Goal: Task Accomplishment & Management: Manage account settings

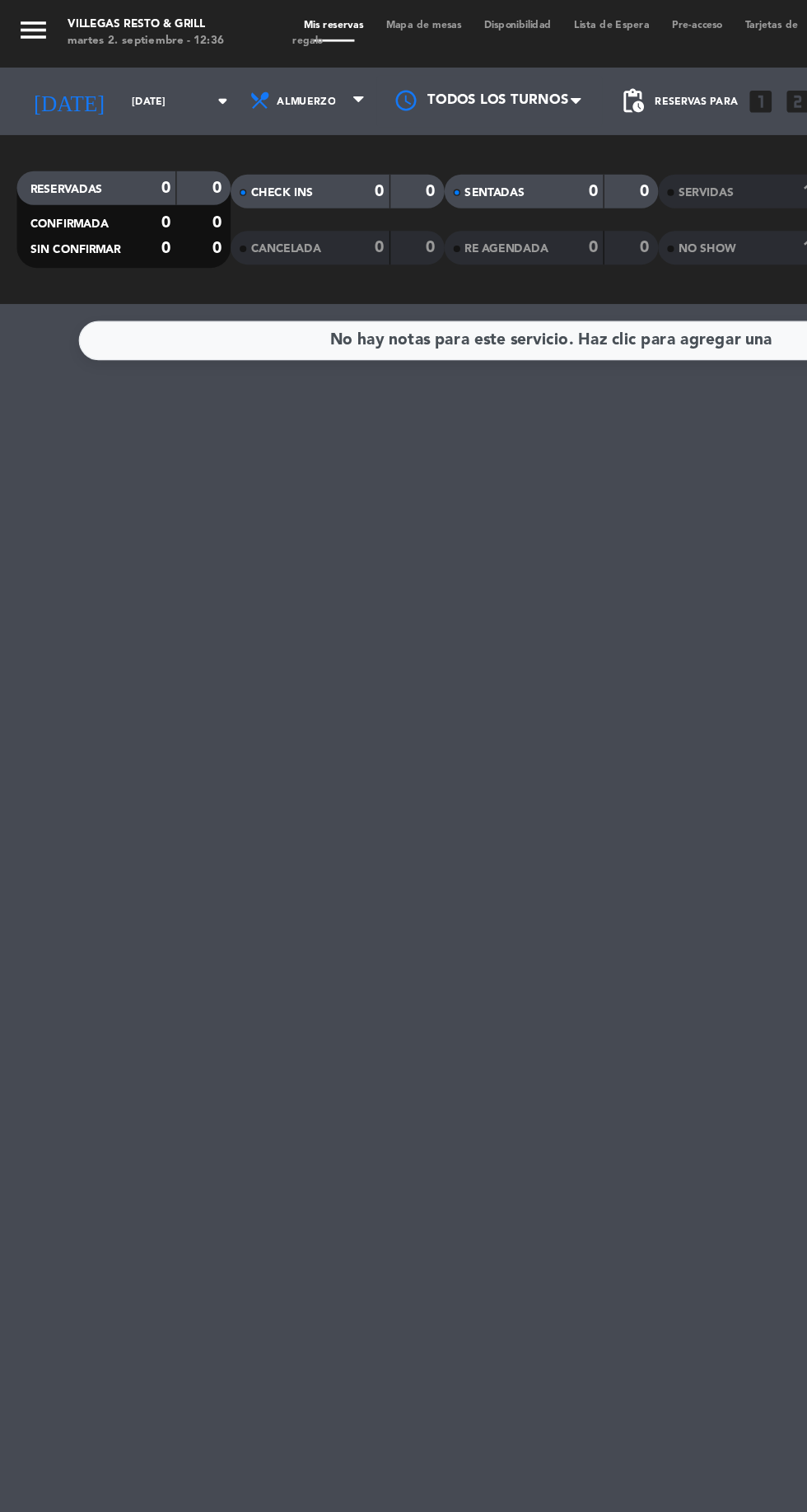
click at [128, 71] on input "[DATE]" at bounding box center [140, 75] width 104 height 25
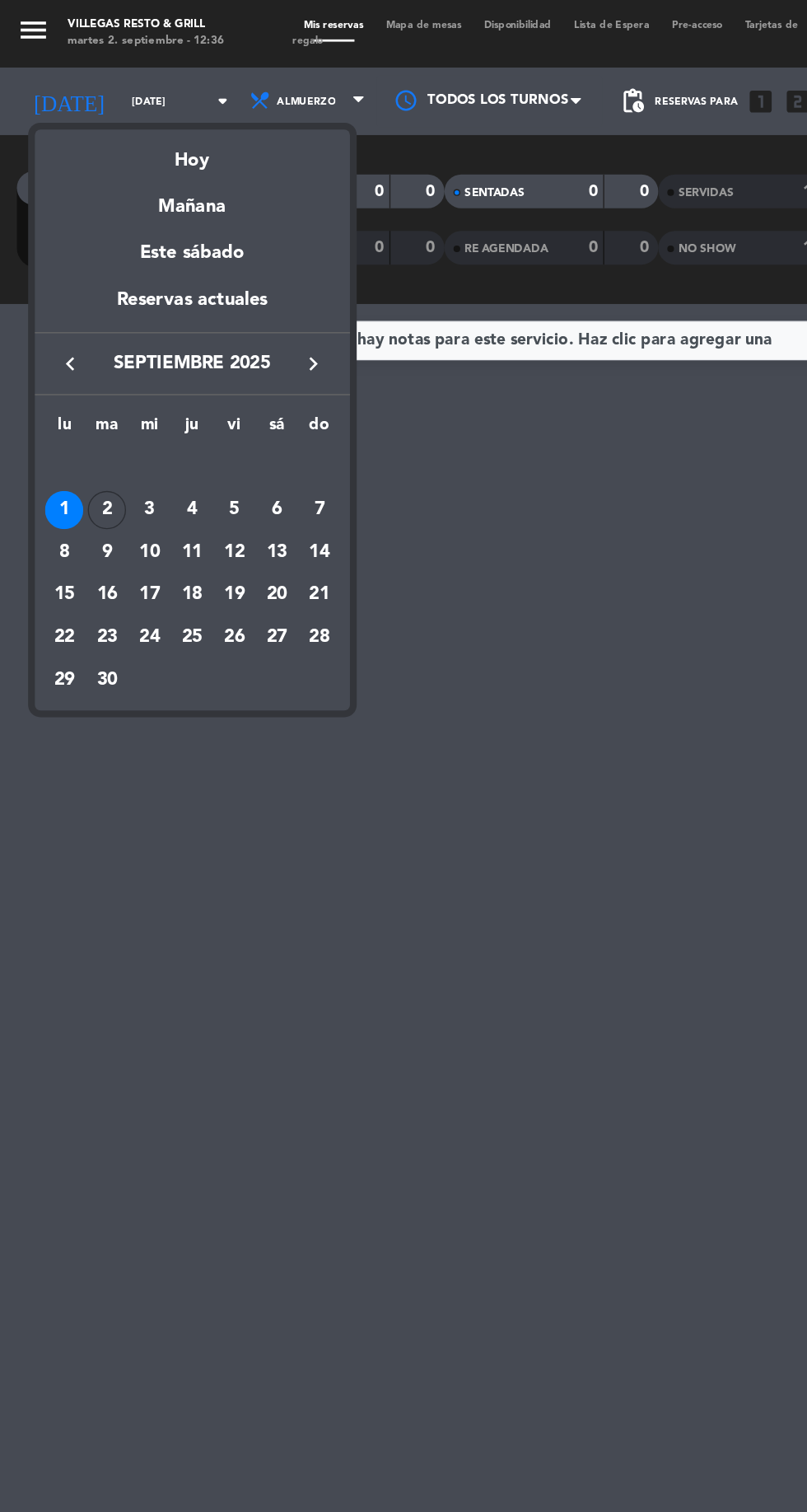
click at [158, 107] on div "Hoy" at bounding box center [141, 112] width 231 height 34
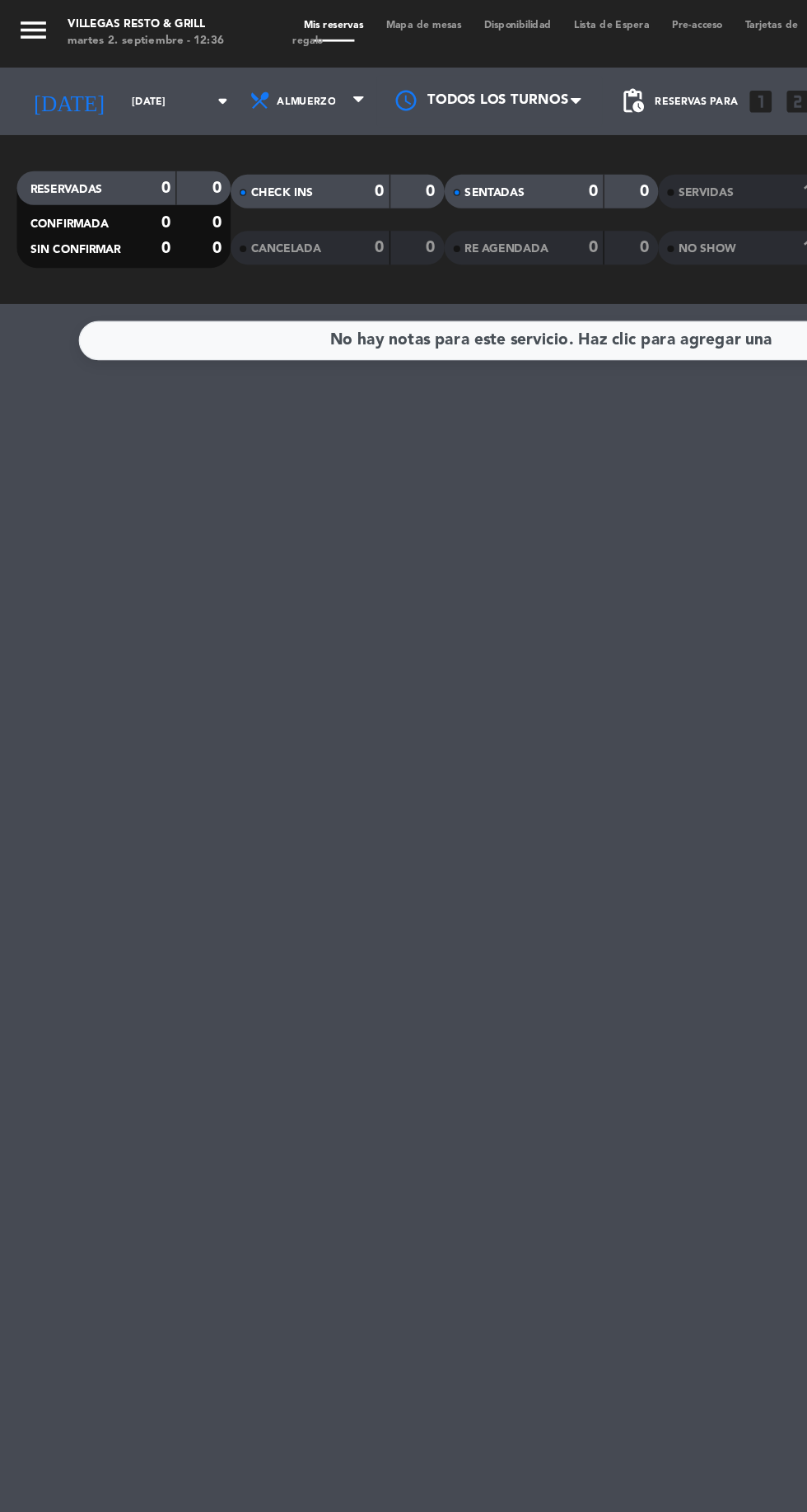
type input "[DATE]"
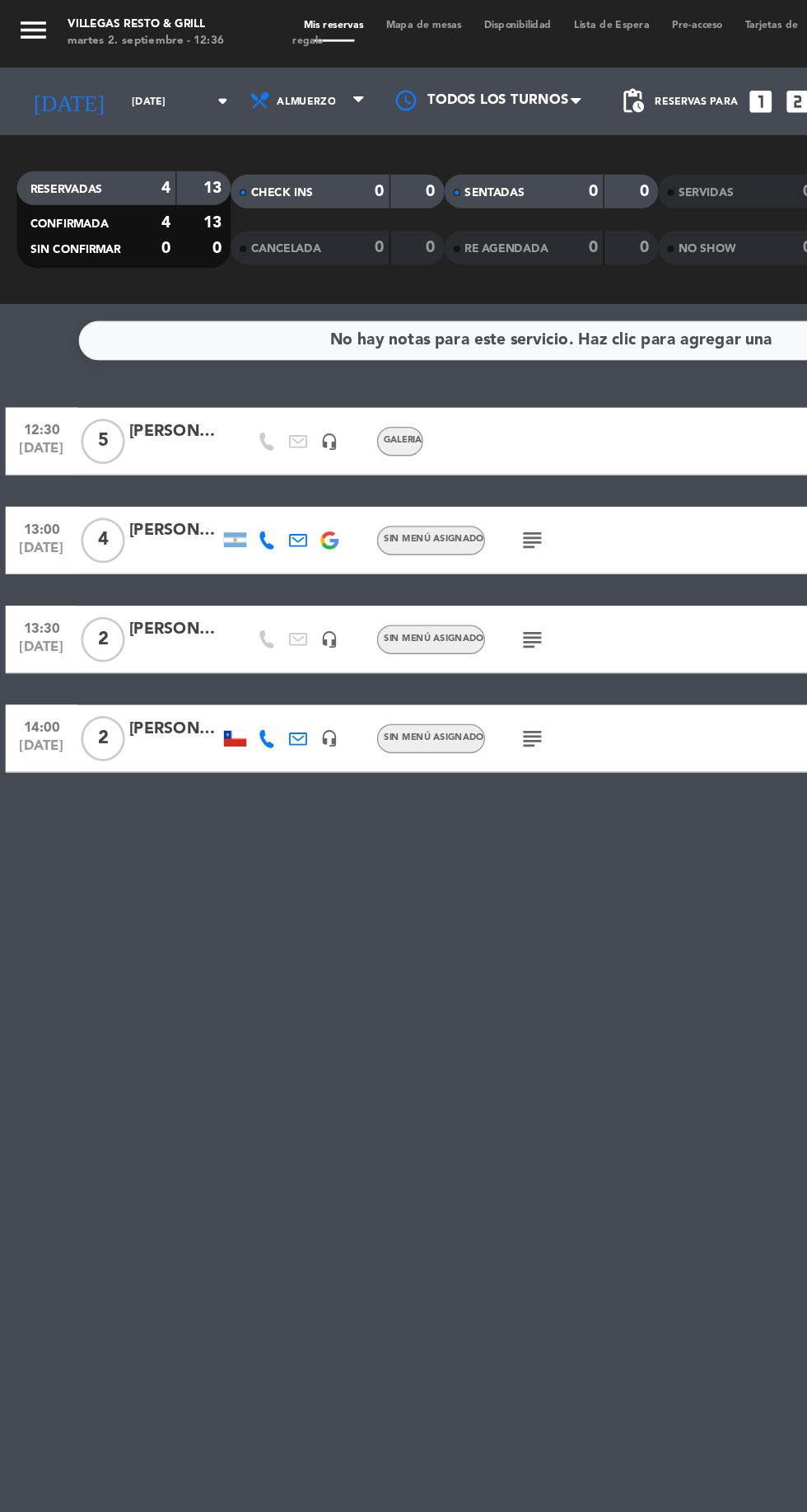
click at [91, 329] on div "5" at bounding box center [76, 322] width 38 height 48
click at [116, 320] on div "[PERSON_NAME] data" at bounding box center [128, 316] width 66 height 19
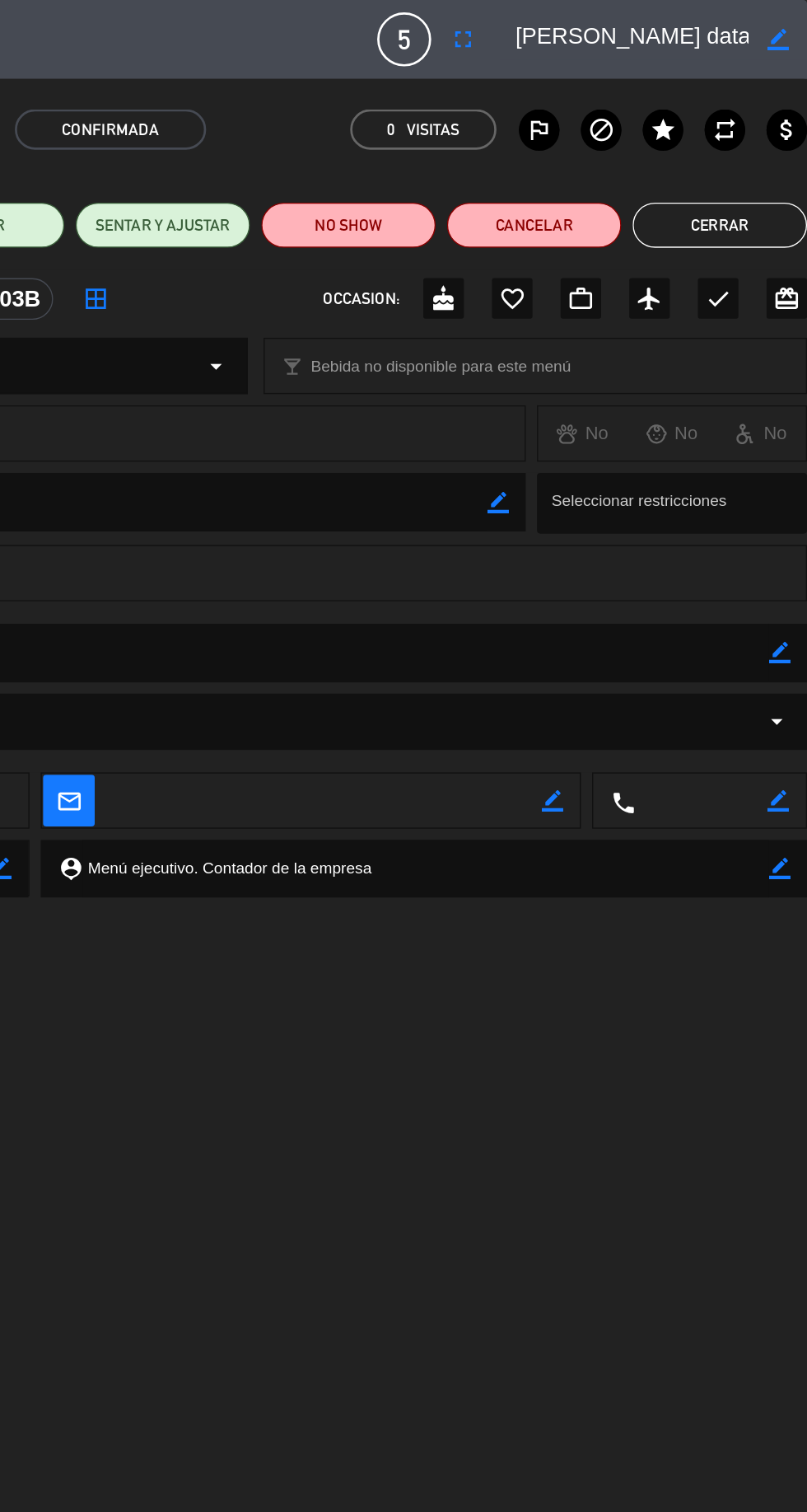
click at [786, 479] on icon "border_color" at bounding box center [787, 478] width 15 height 15
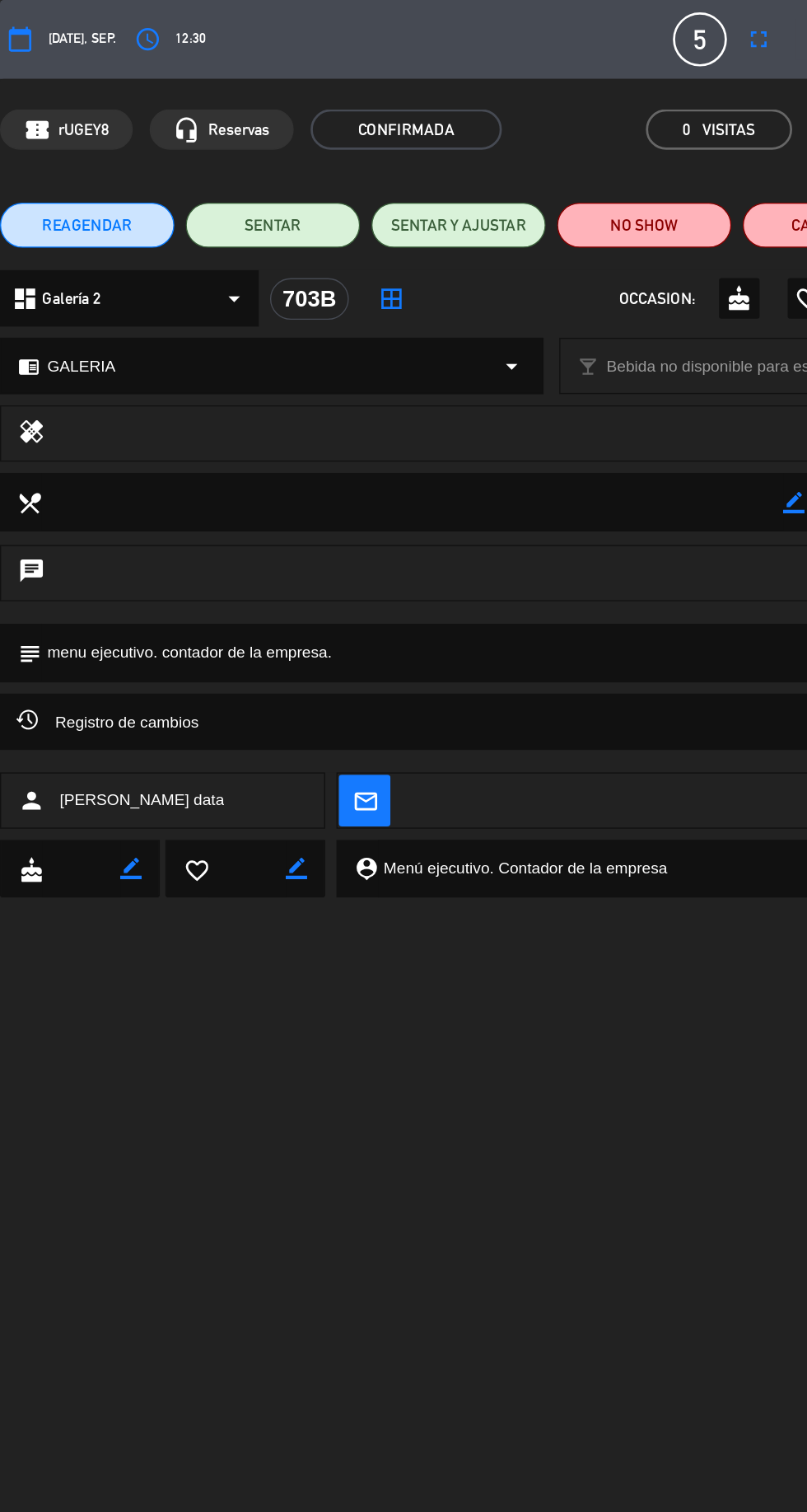
click at [25, 479] on icon "subject" at bounding box center [21, 478] width 18 height 18
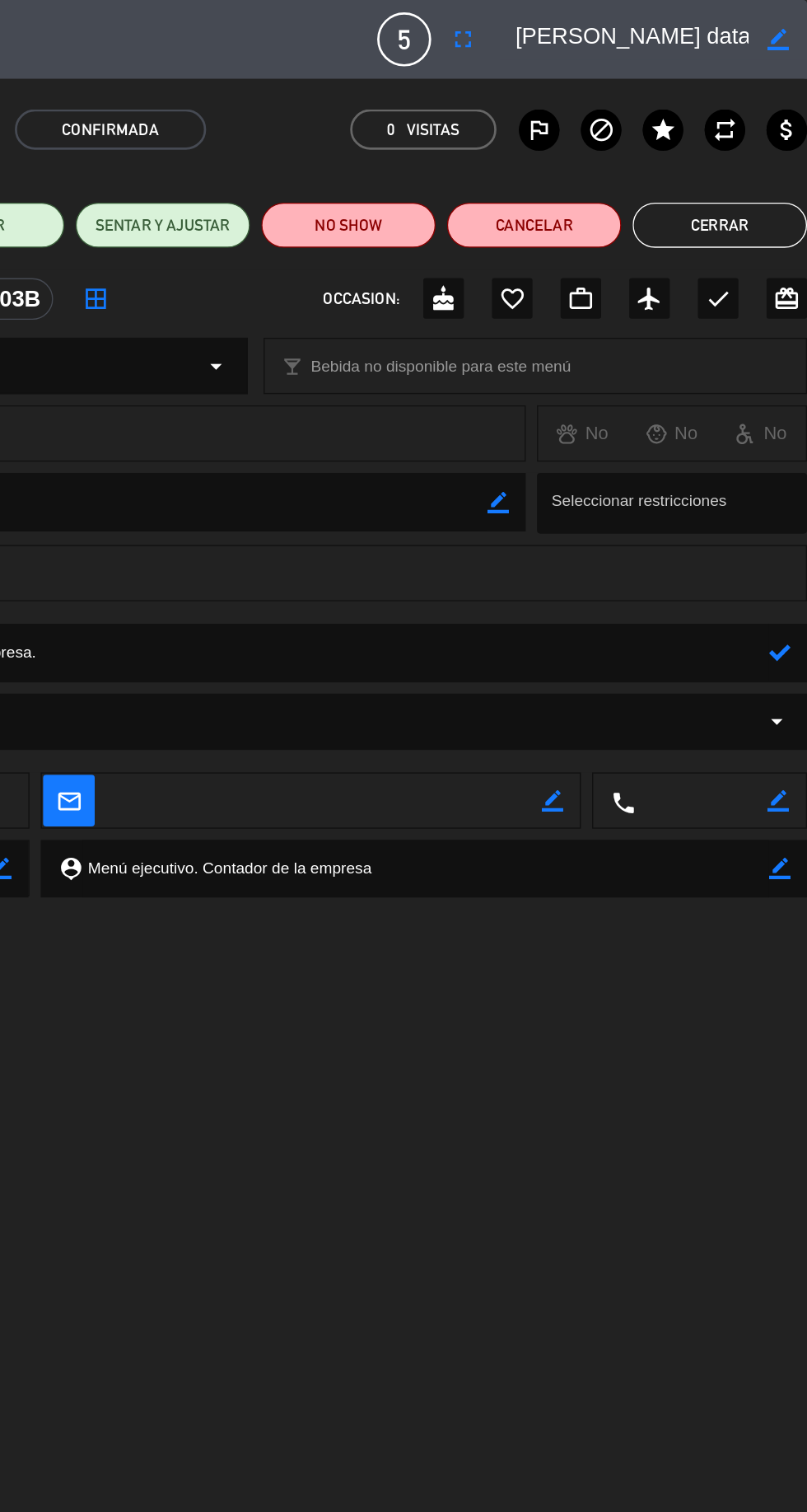
click at [782, 472] on icon at bounding box center [787, 478] width 15 height 15
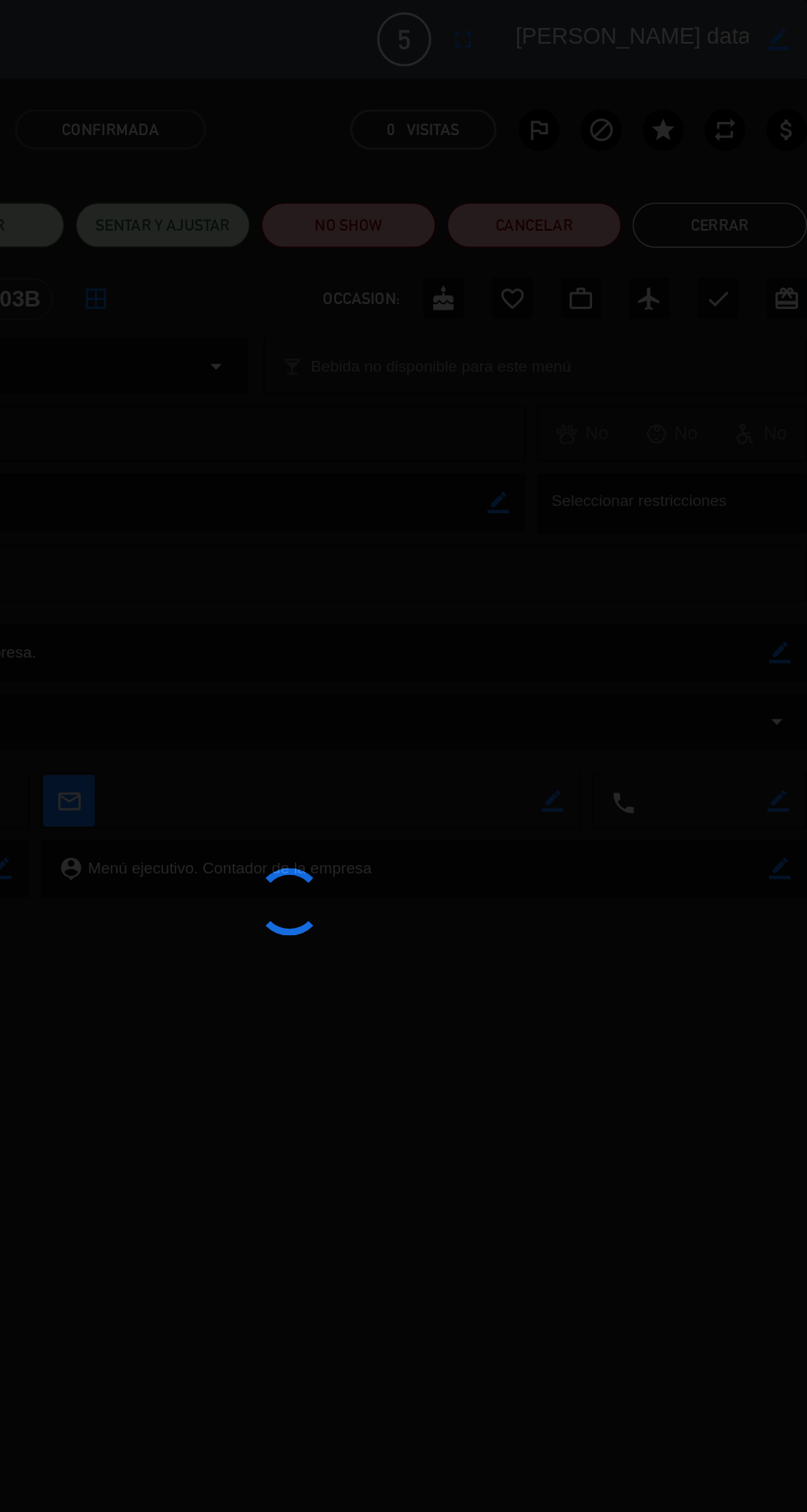
type textarea "menu ejecutivo. contador de la empresa."
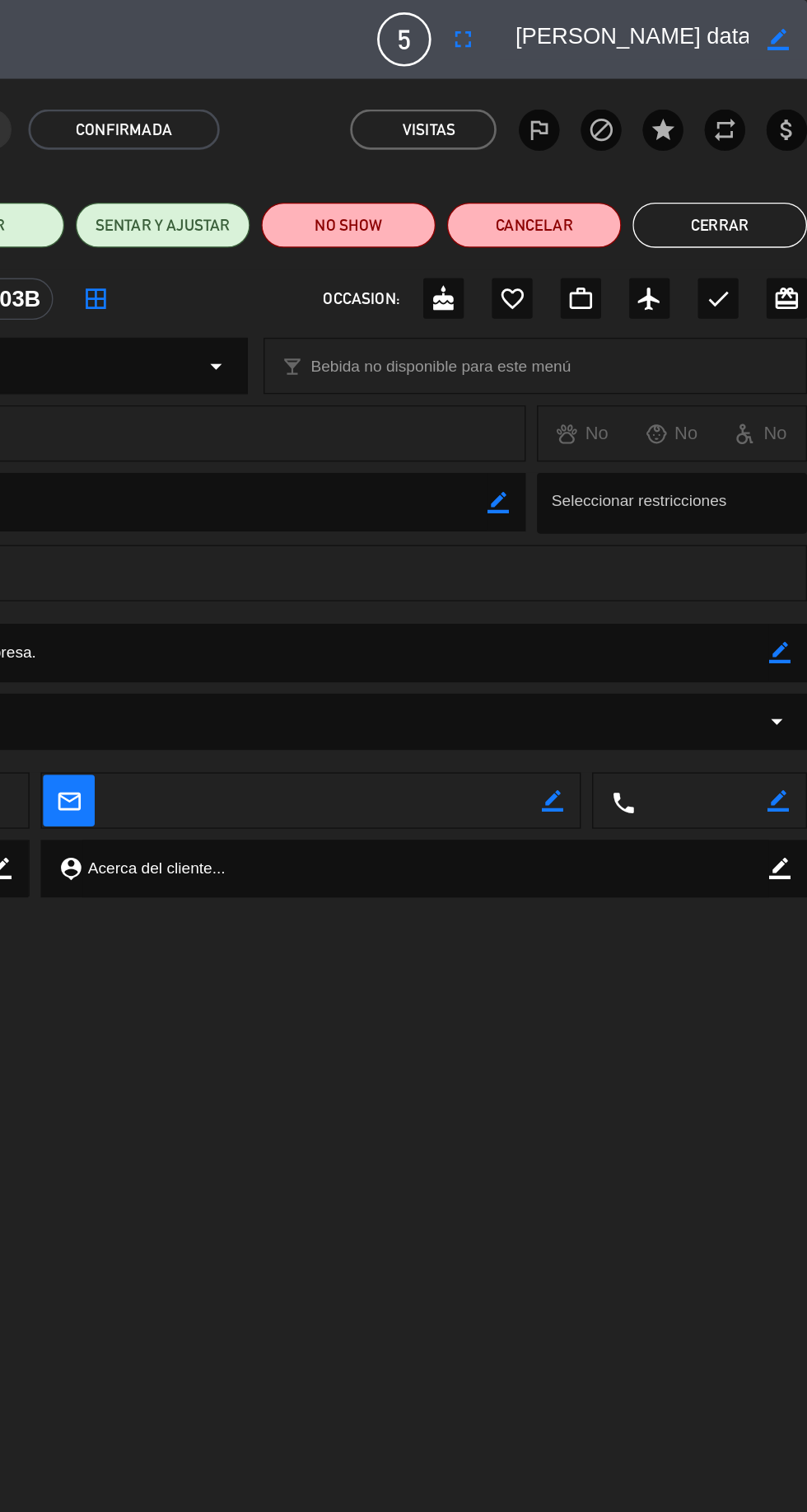
click at [748, 171] on button "Cerrar" at bounding box center [743, 165] width 127 height 33
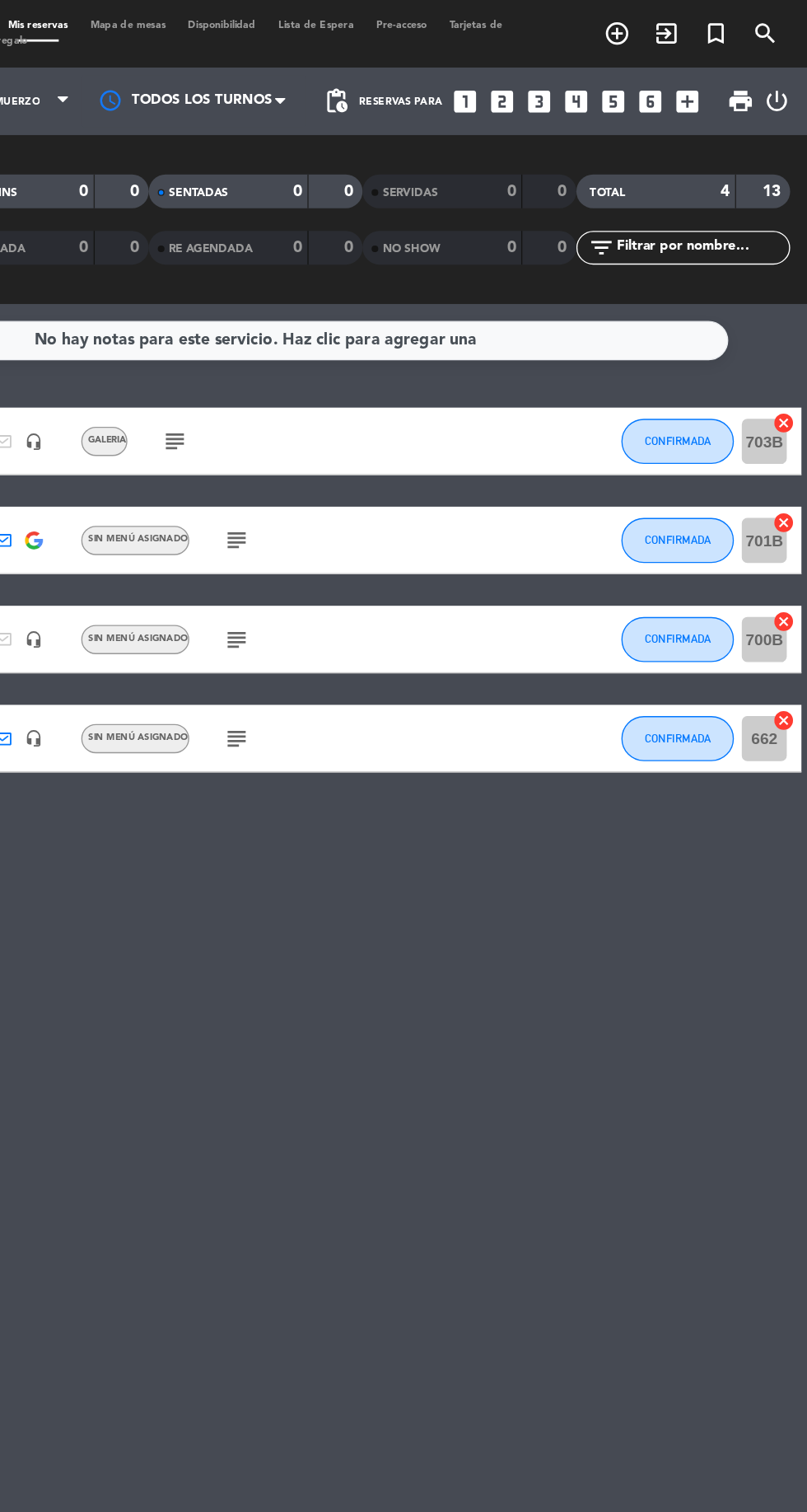
click at [387, 388] on icon "subject" at bounding box center [389, 395] width 20 height 20
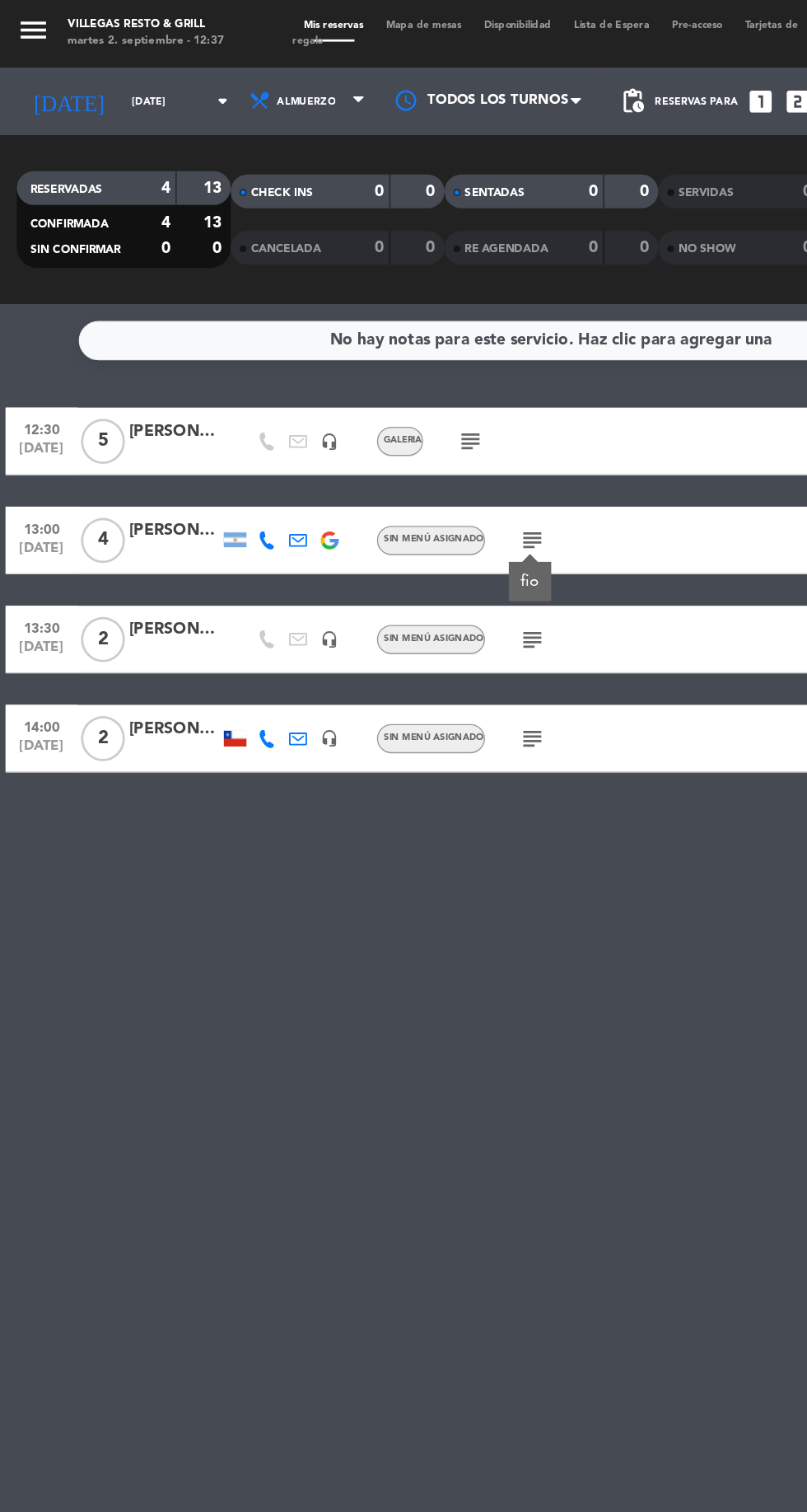
click at [395, 467] on icon "subject" at bounding box center [389, 467] width 20 height 20
click at [393, 533] on icon "subject" at bounding box center [389, 541] width 20 height 20
